Goal: Learn about a topic

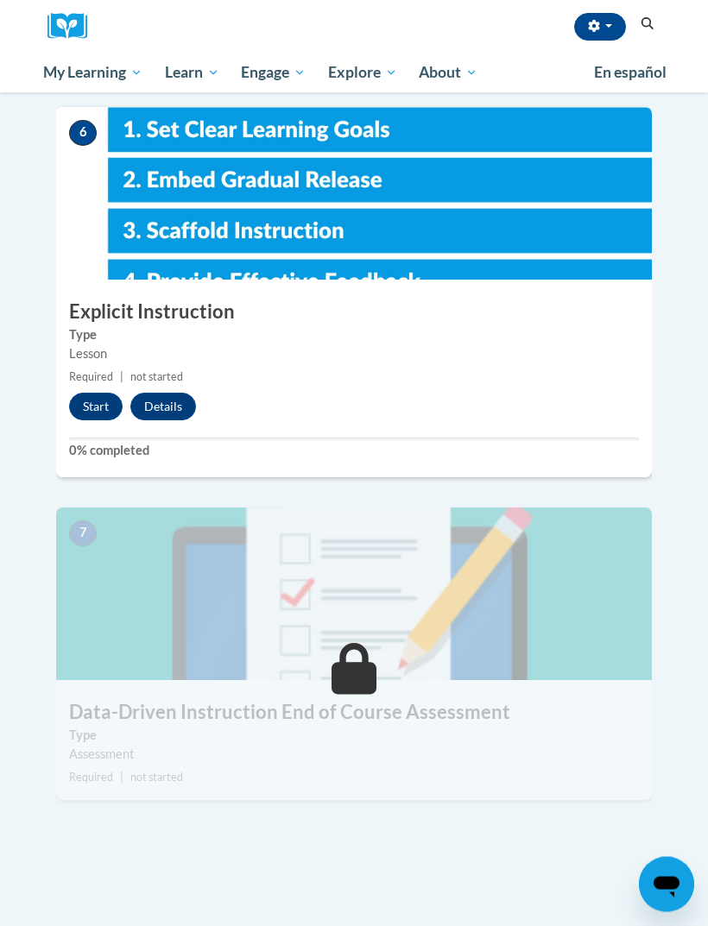
scroll to position [2443, 0]
click at [92, 393] on button "Start" at bounding box center [96, 407] width 54 height 28
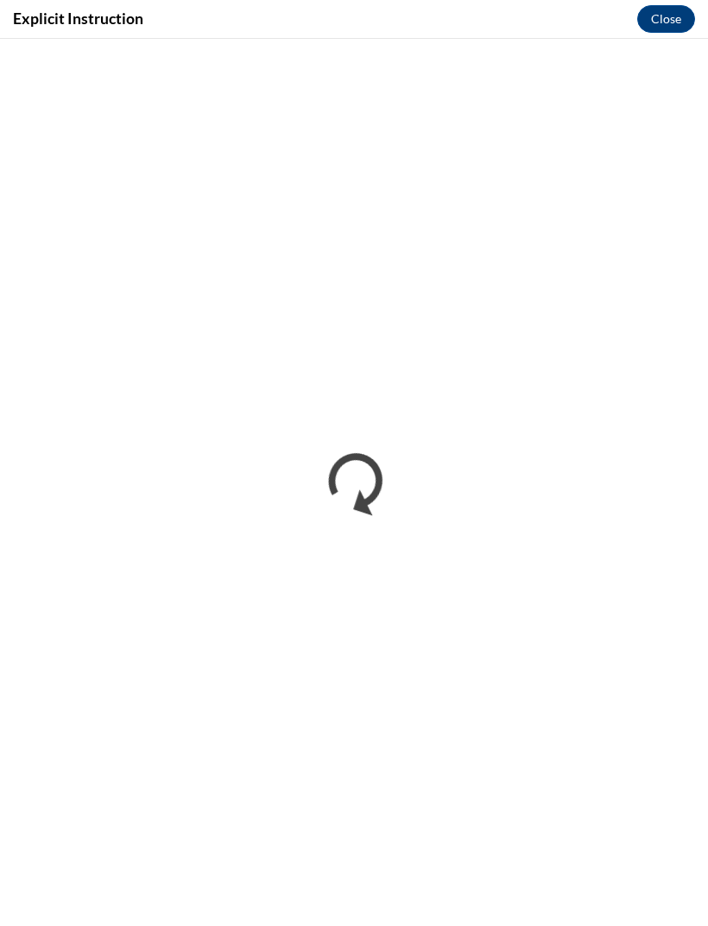
scroll to position [0, 0]
